Goal: Transaction & Acquisition: Purchase product/service

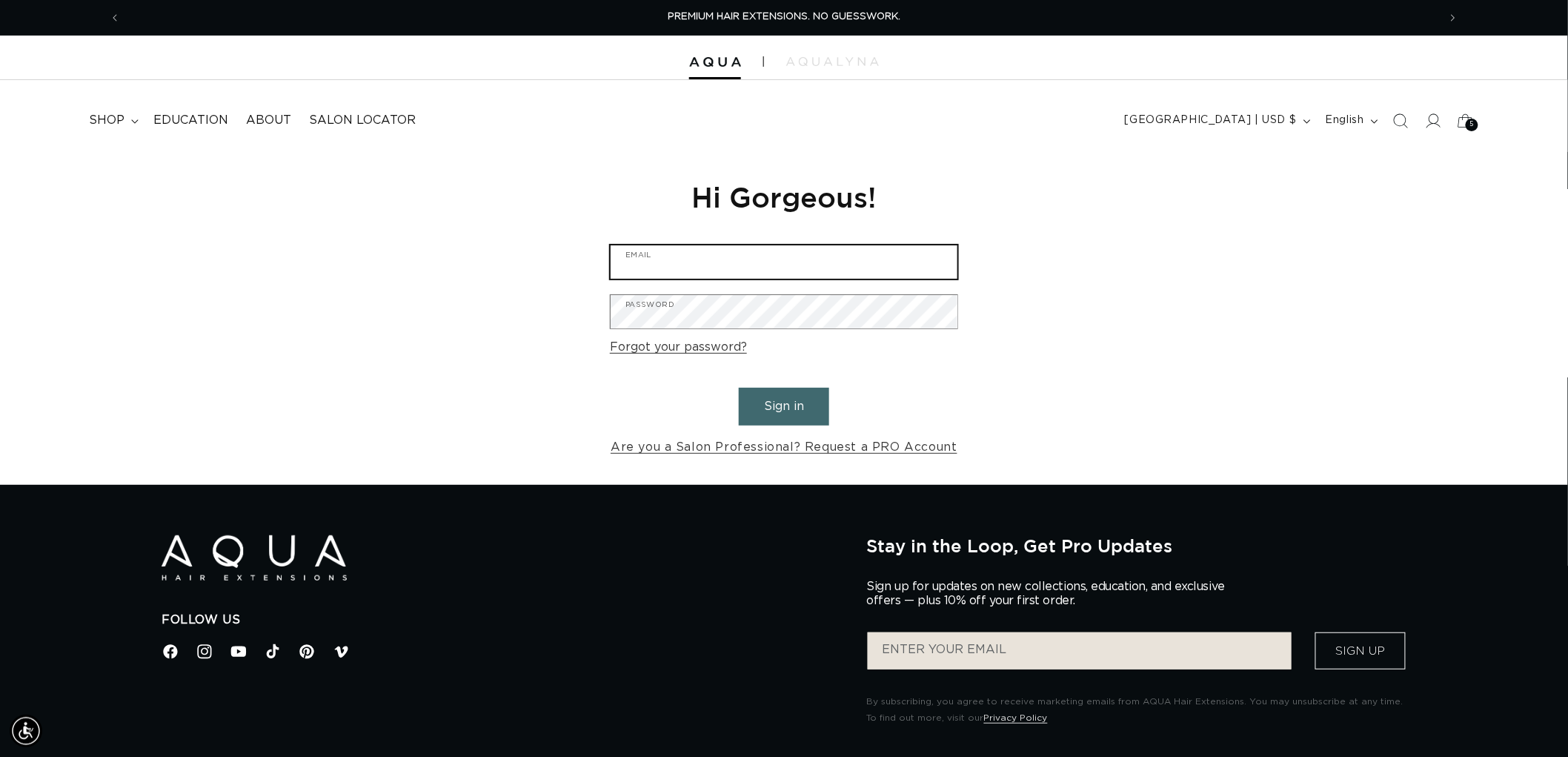
type input "graphics@pabeauty.com"
click at [817, 405] on button "Sign in" at bounding box center [784, 406] width 90 height 38
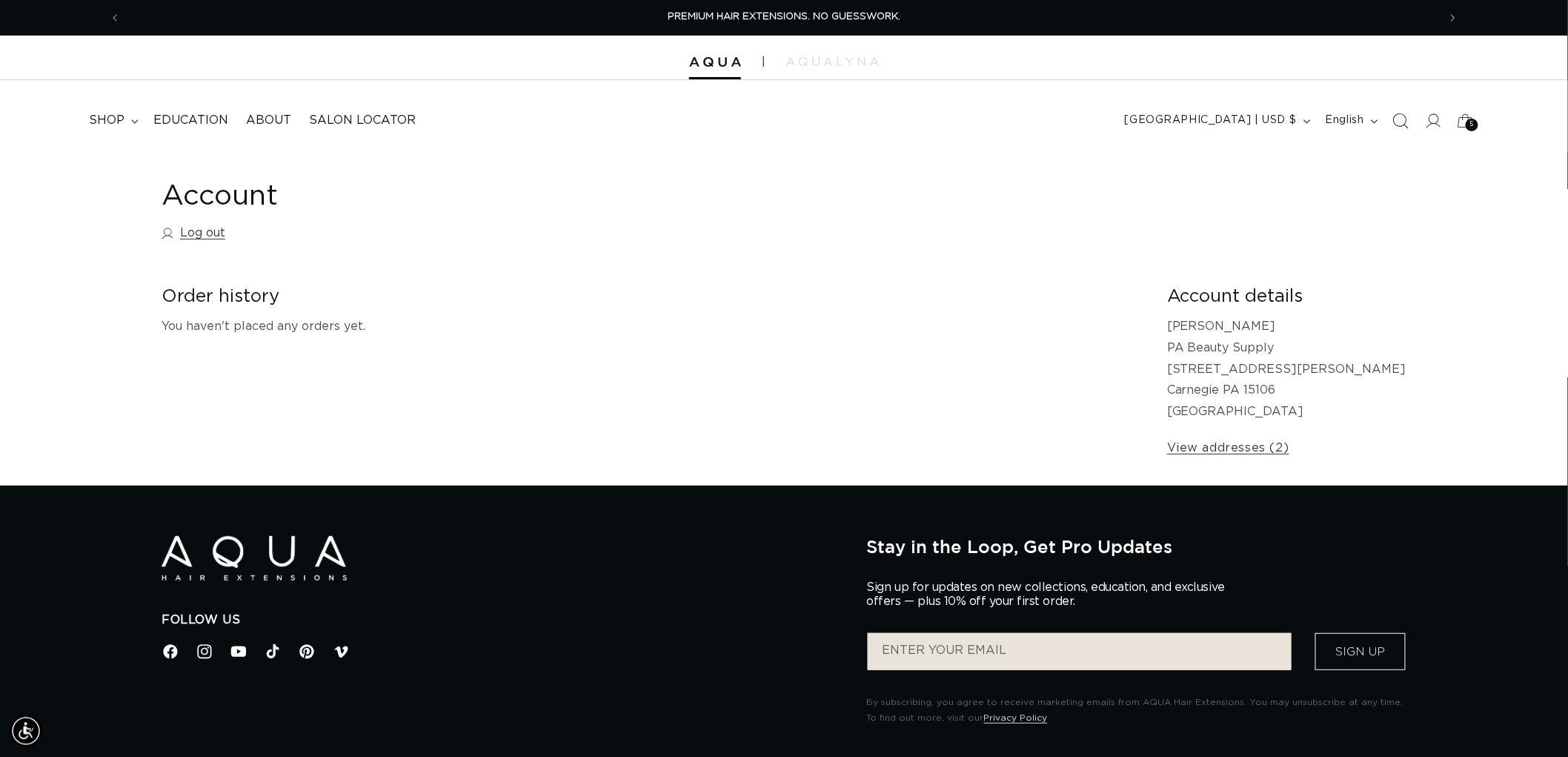
click at [1395, 127] on icon "Search" at bounding box center [1401, 121] width 16 height 16
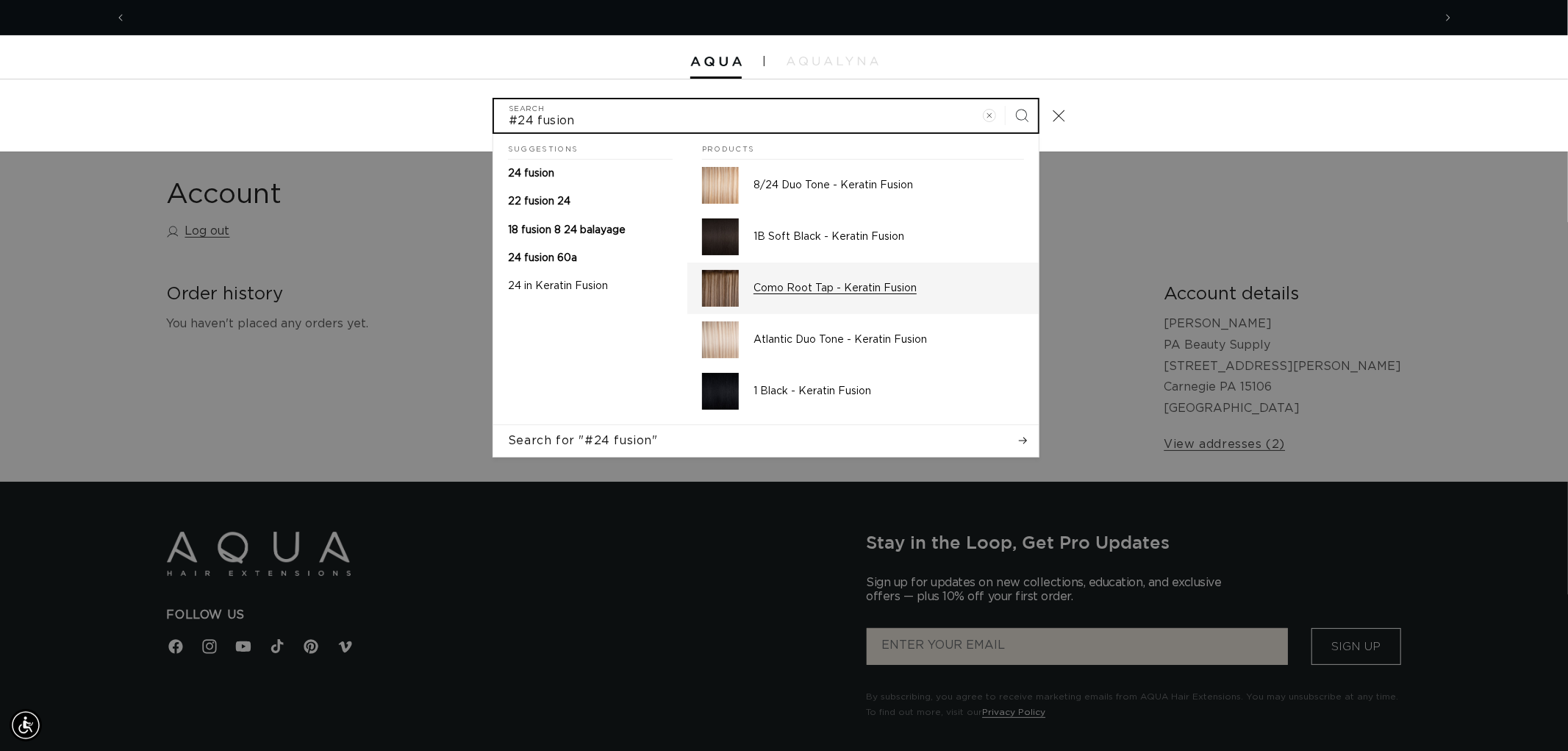
scroll to position [0, 2613]
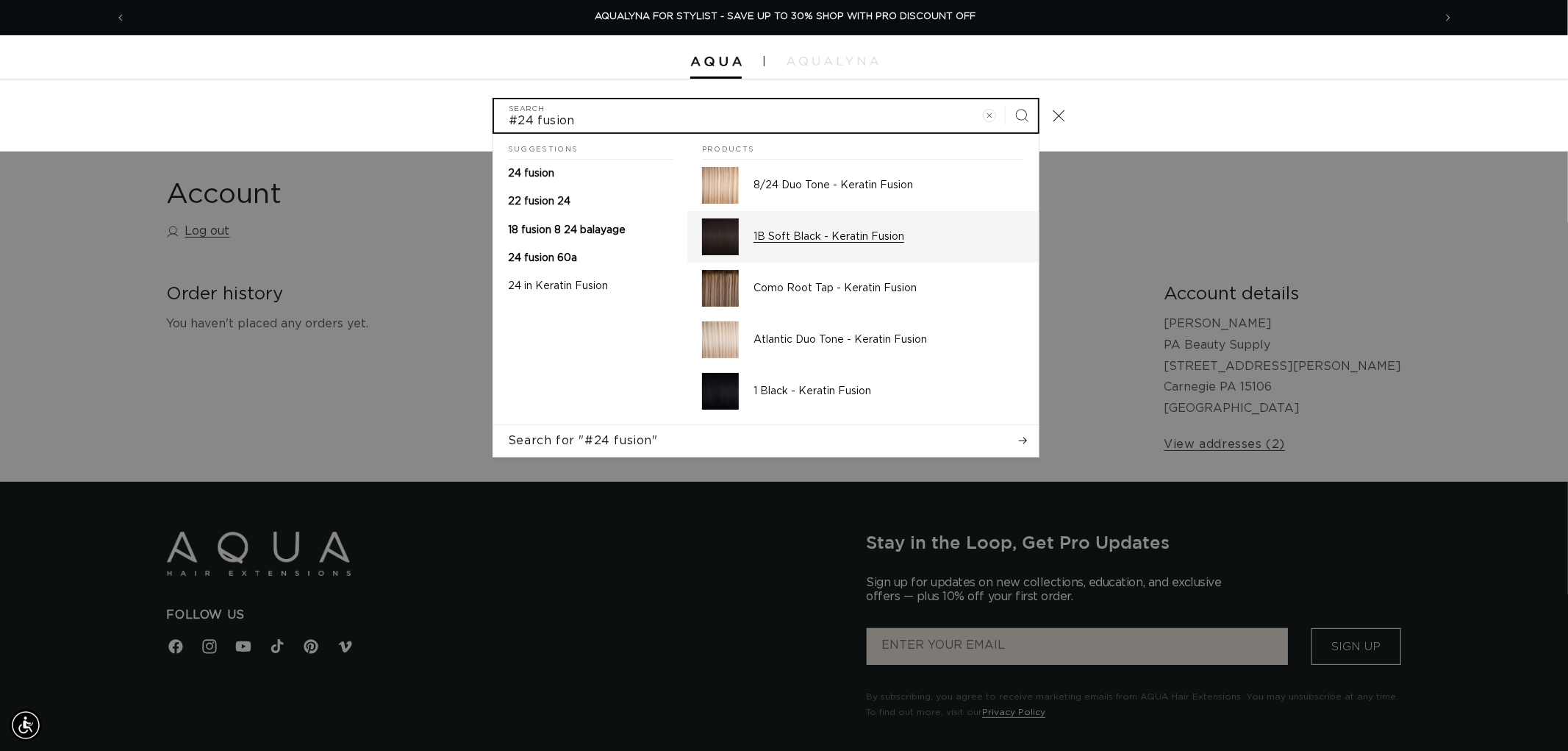
type input "#24 fusion"
click at [1005, 99] on button "Search" at bounding box center [1021, 115] width 32 height 32
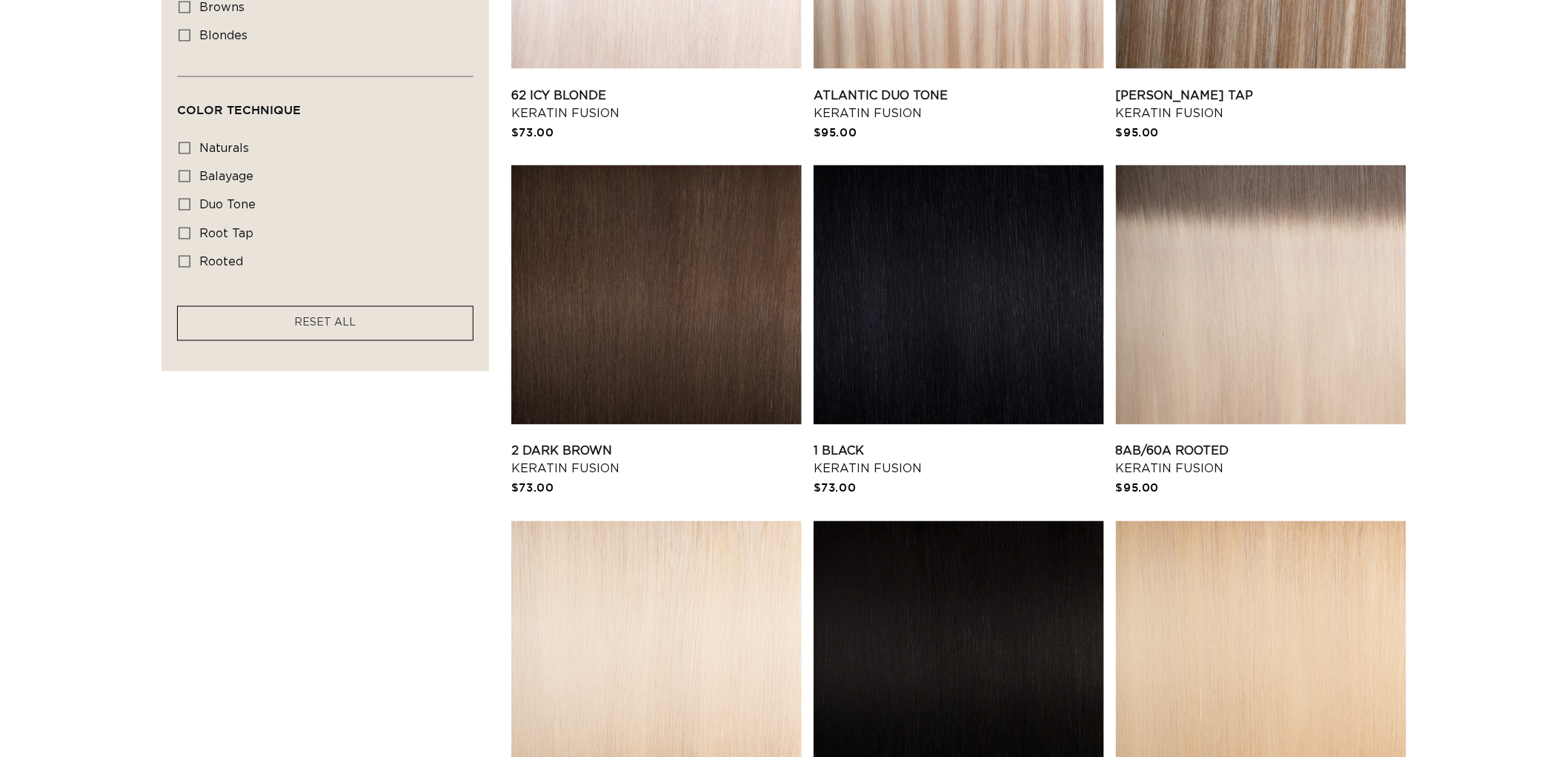
scroll to position [1235, 0]
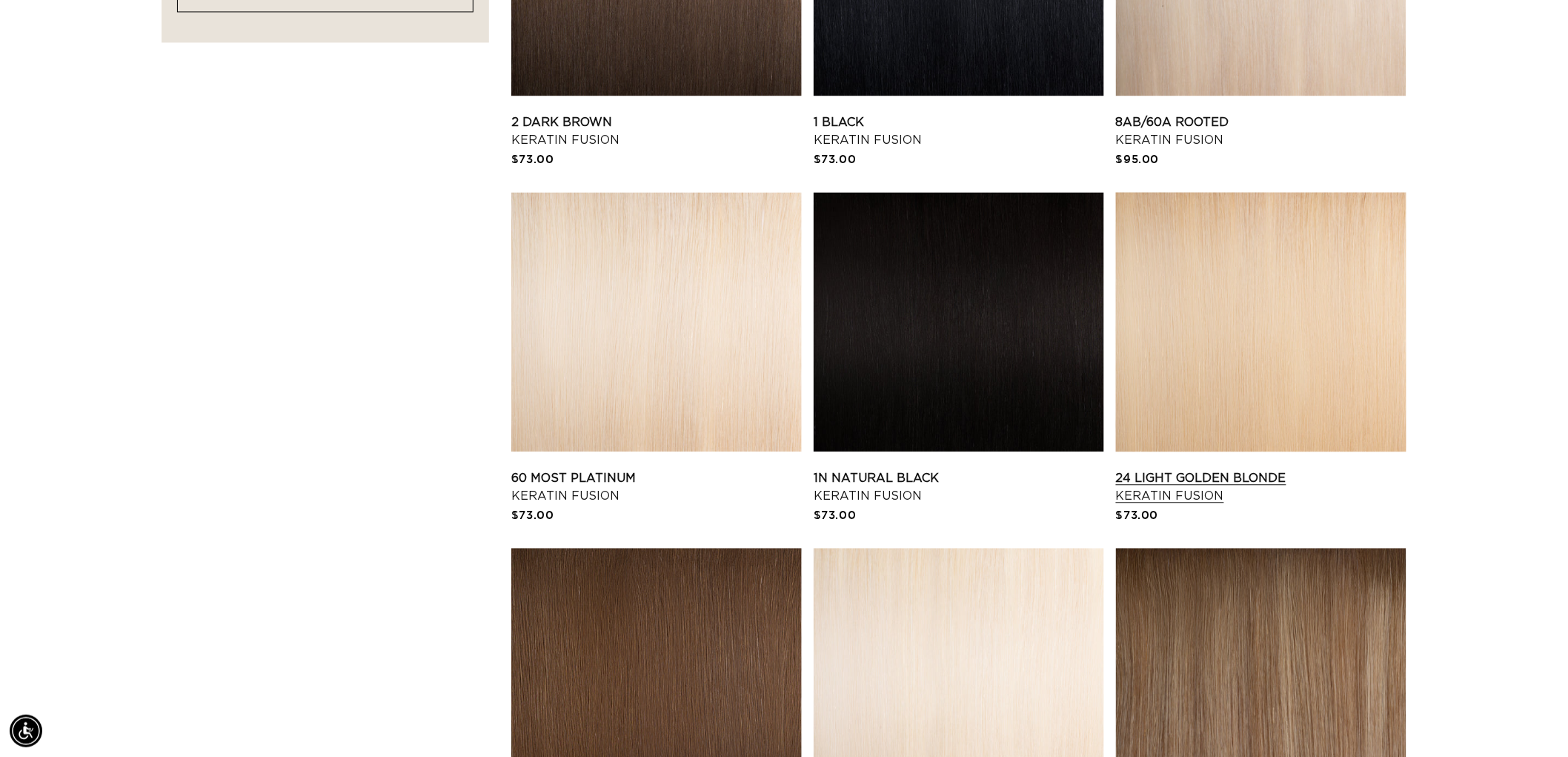
click at [1133, 470] on link "24 Light Golden Blonde Keratin Fusion" at bounding box center [1261, 487] width 291 height 36
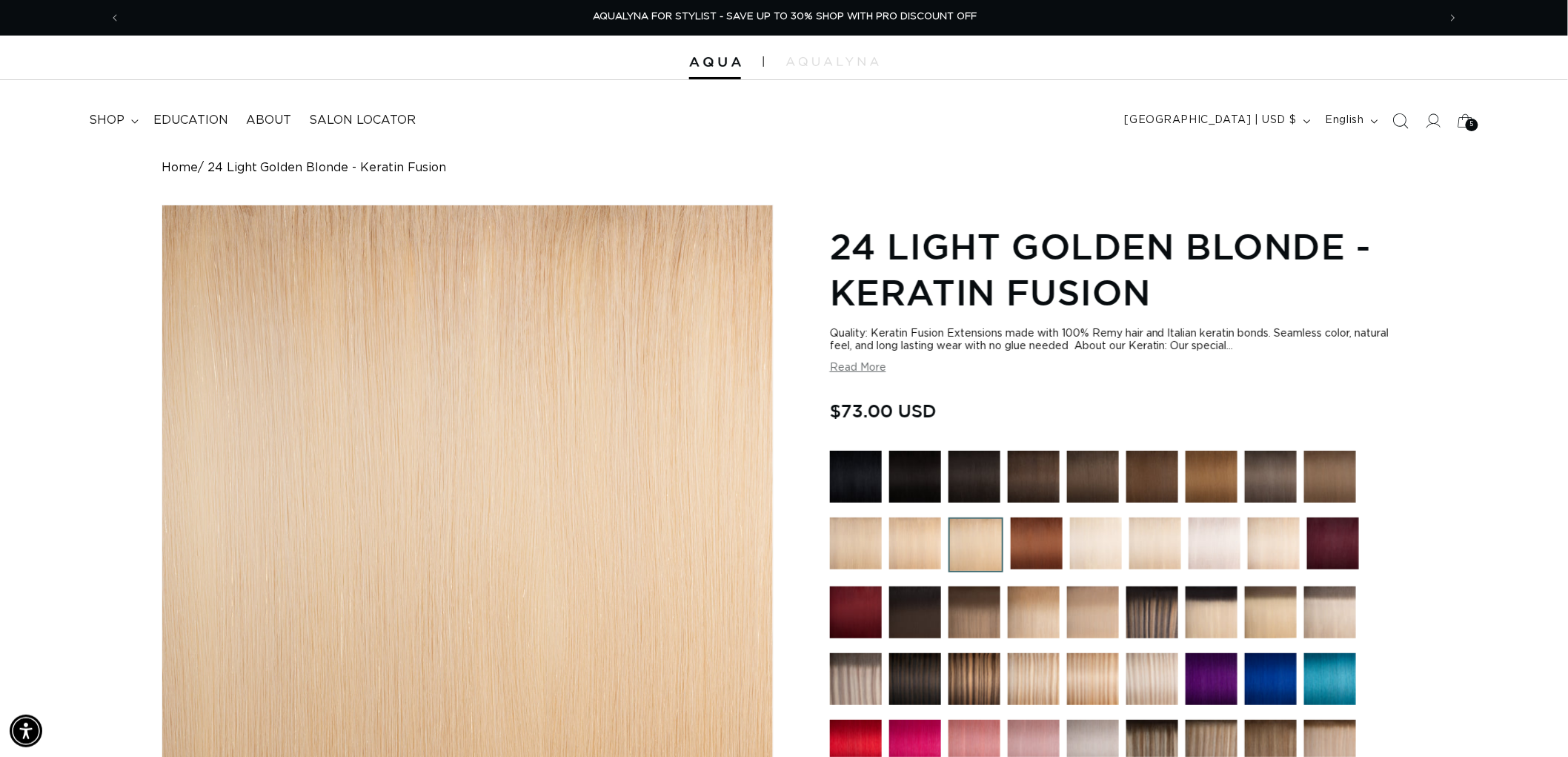
click at [1411, 117] on span "Search" at bounding box center [1400, 120] width 32 height 32
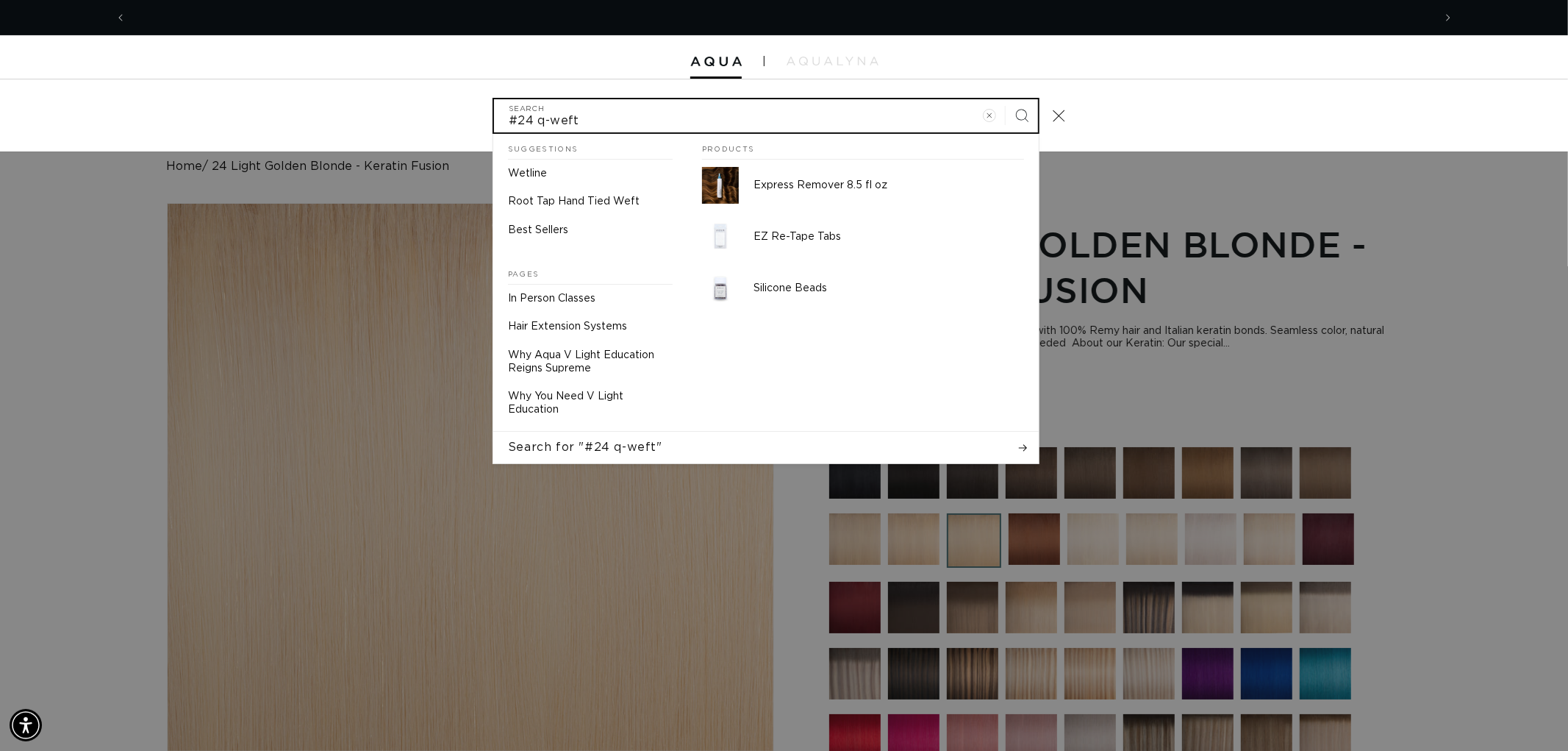
scroll to position [0, 1306]
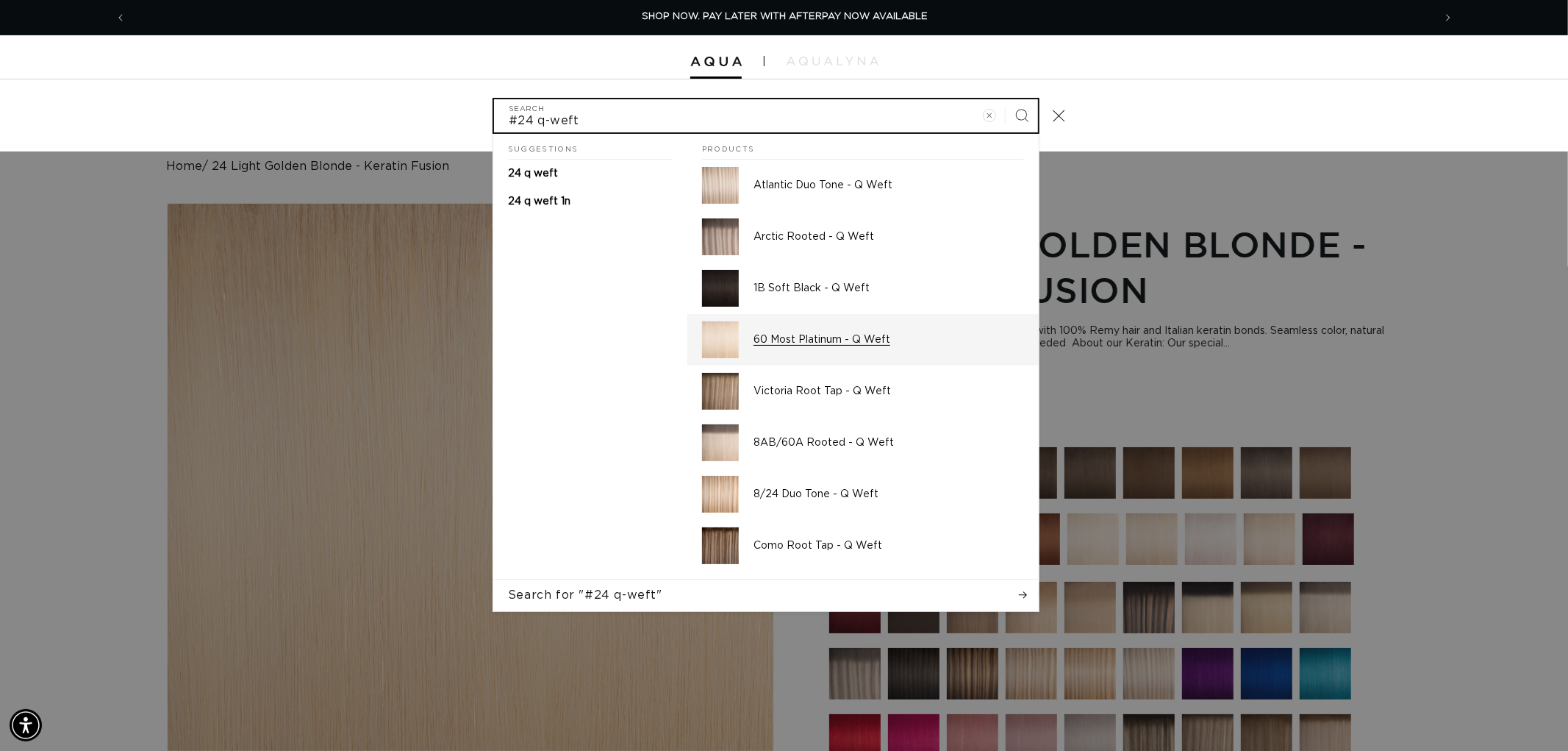
type input "#24 q-weft"
click at [1005, 99] on button "Search" at bounding box center [1021, 115] width 32 height 32
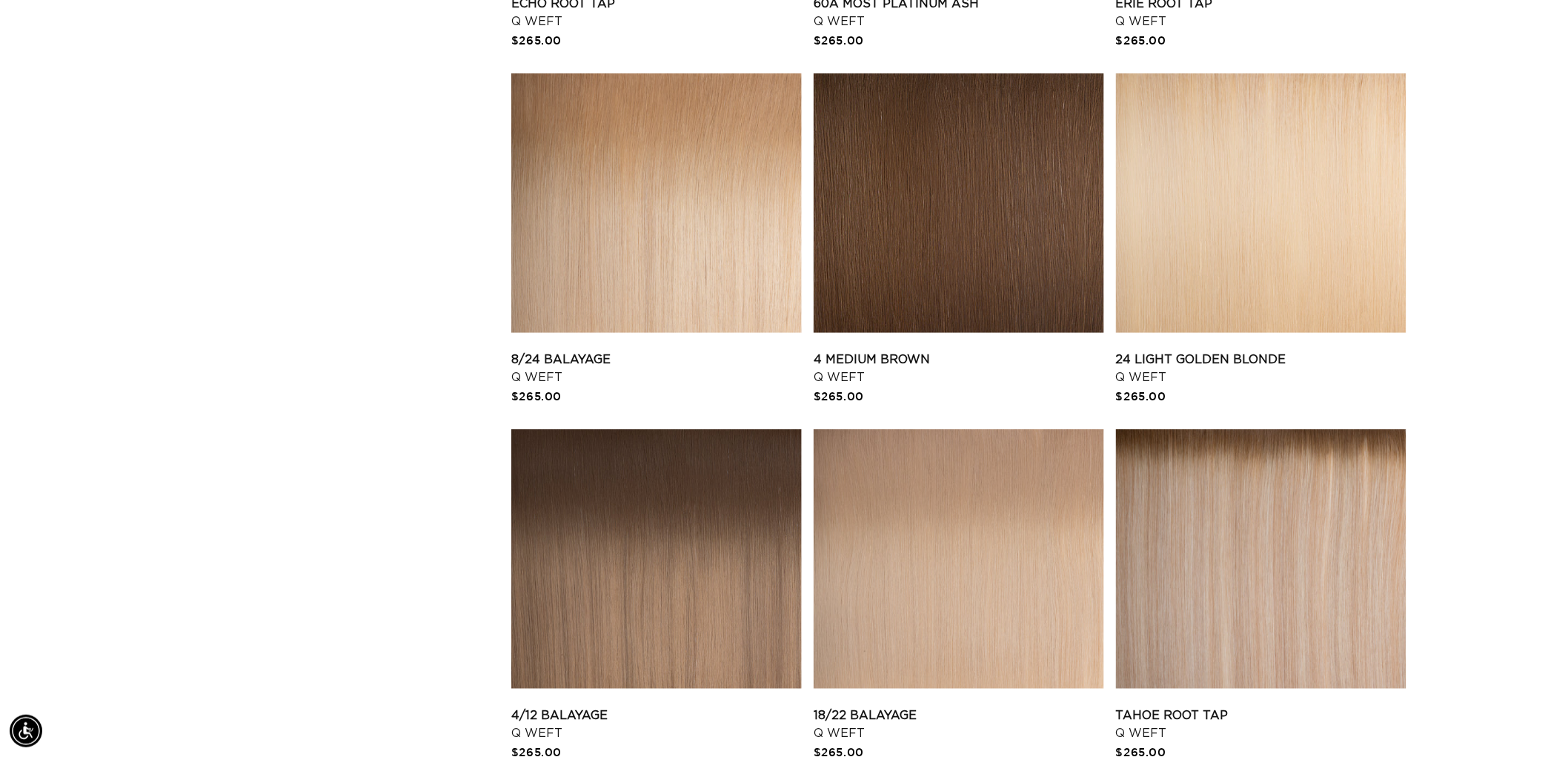
scroll to position [2635, 0]
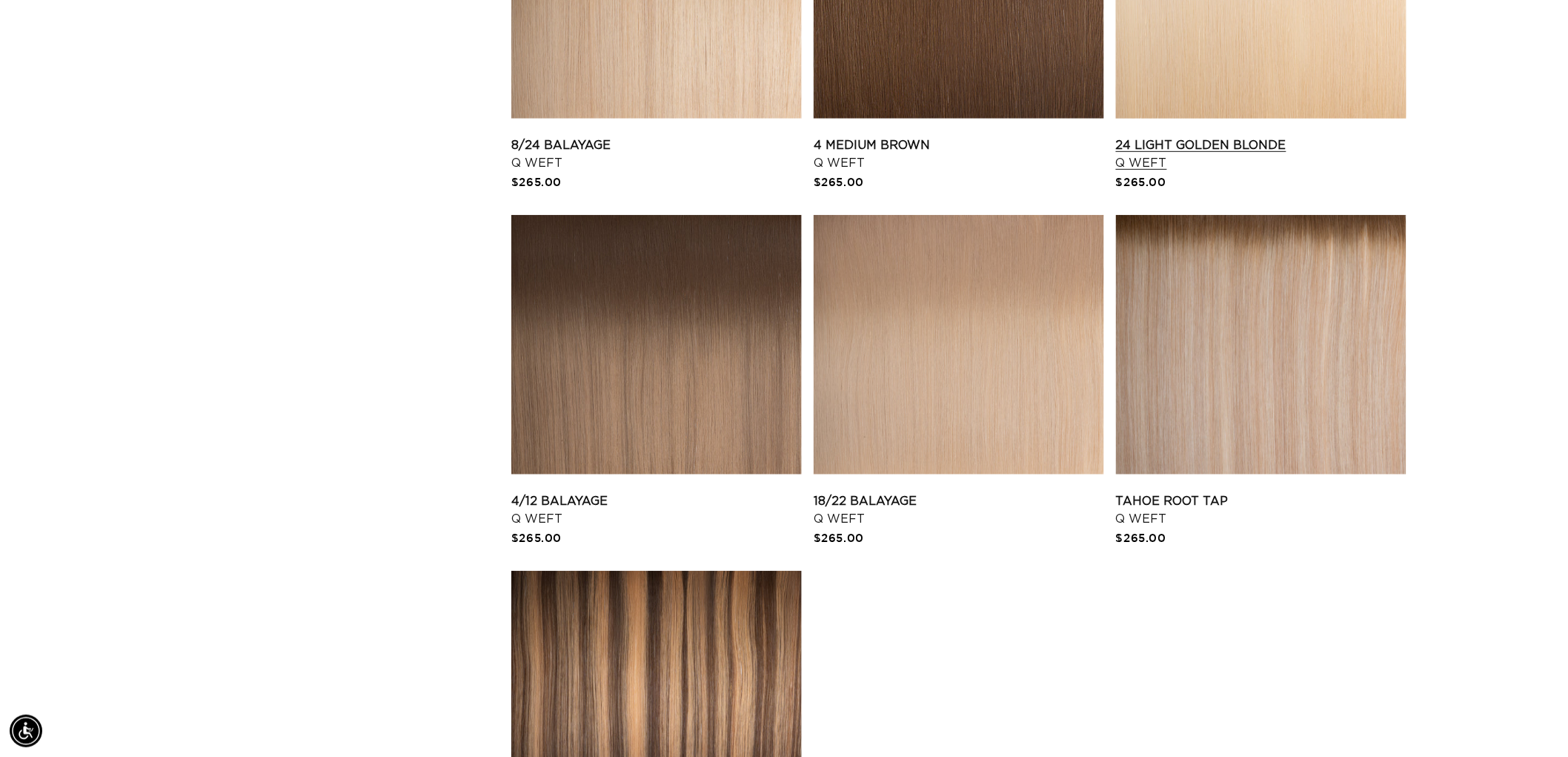
click at [1145, 137] on link "24 Light Golden Blonde Q Weft" at bounding box center [1261, 154] width 291 height 36
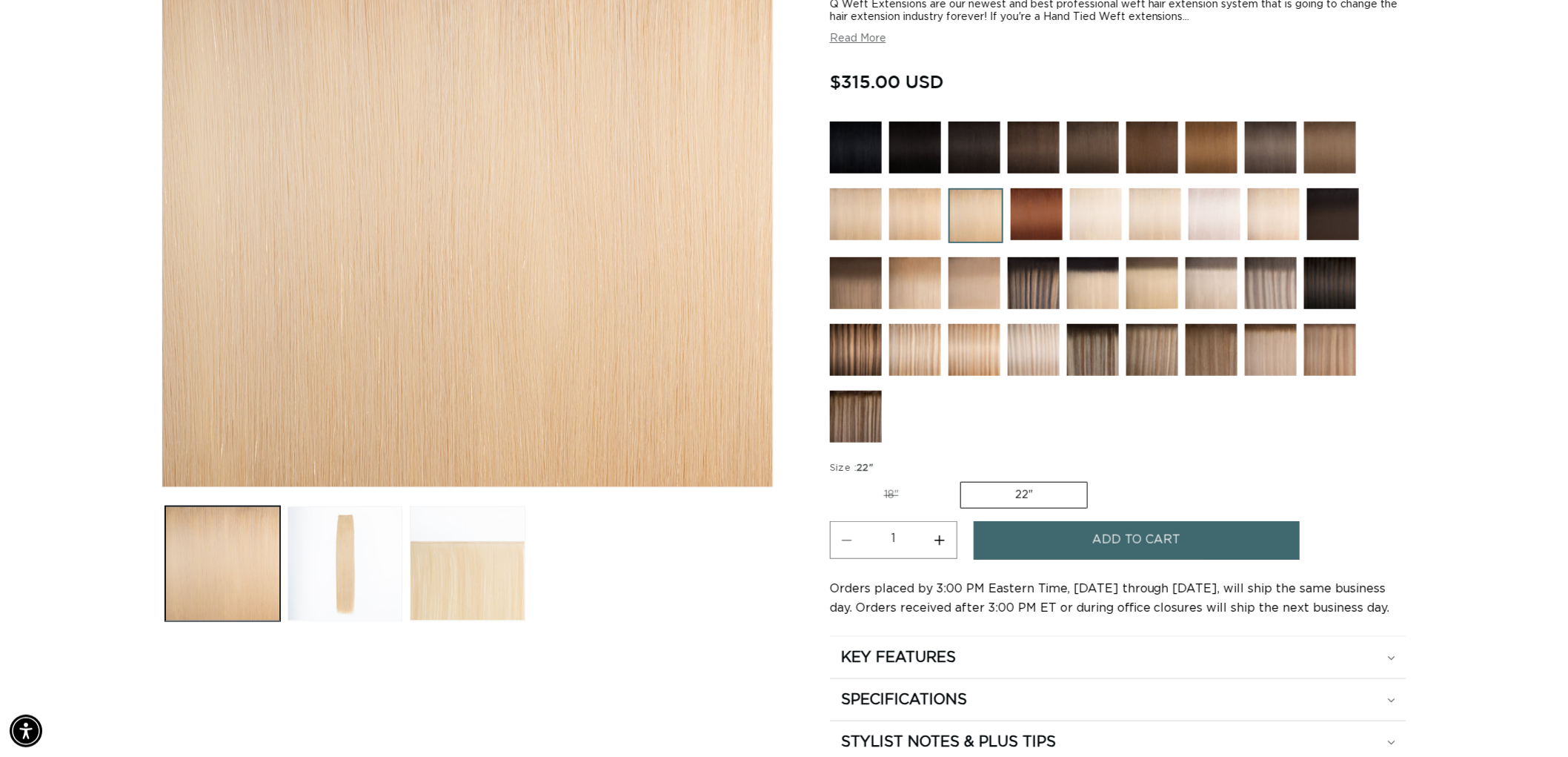
click at [921, 357] on img at bounding box center [915, 350] width 52 height 52
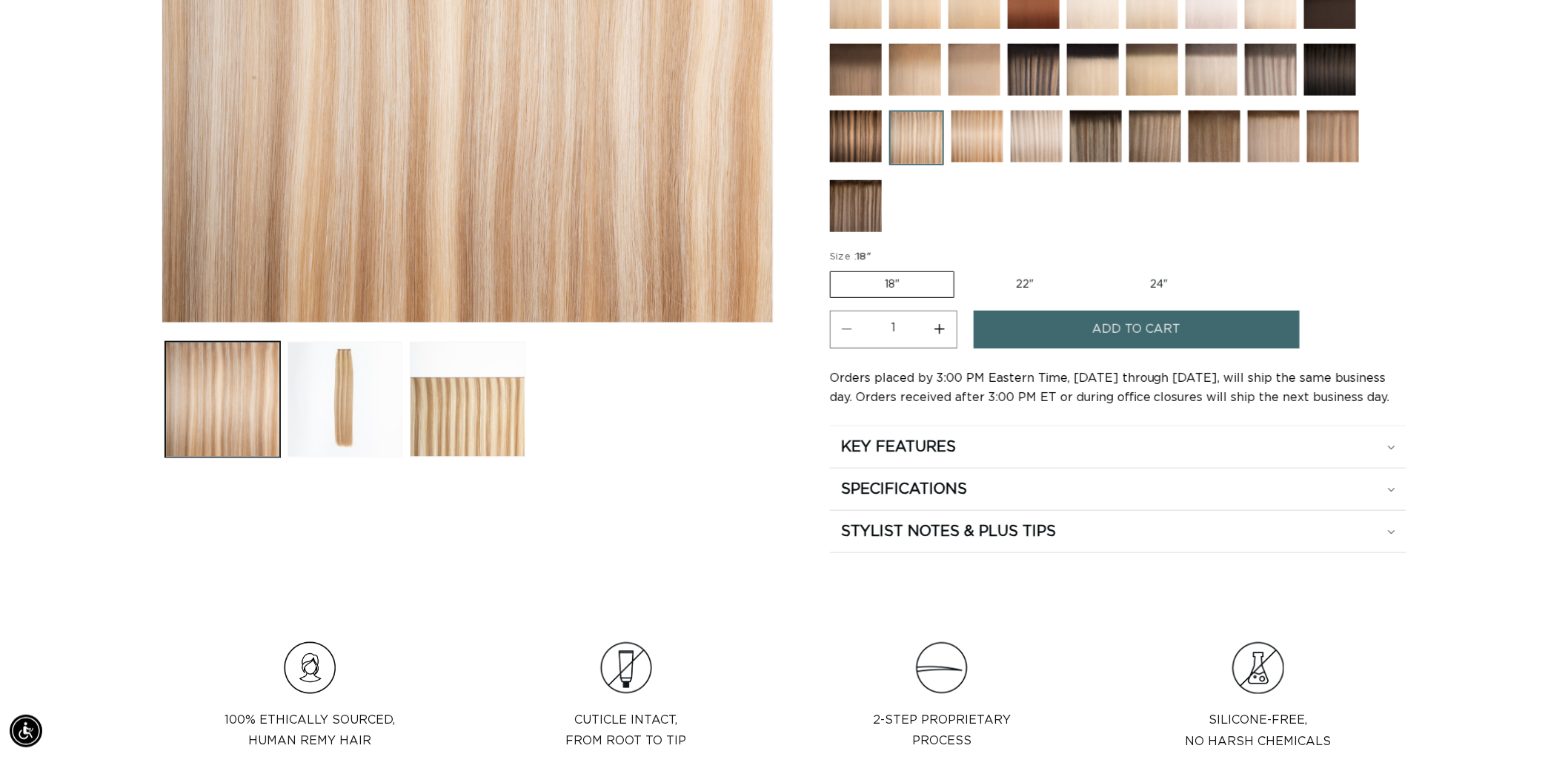
scroll to position [0, 1317]
click at [1033, 142] on img at bounding box center [1036, 136] width 52 height 52
